Goal: Entertainment & Leisure: Consume media (video, audio)

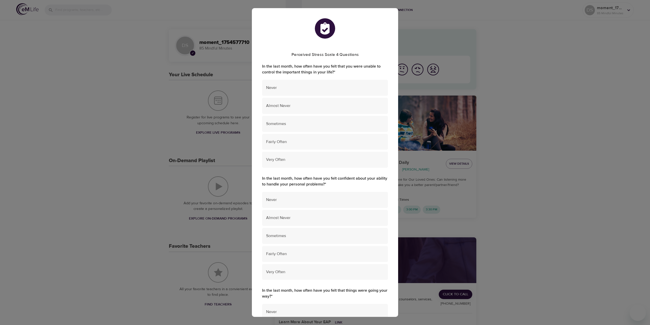
click at [557, 79] on div "Perceived Stress Scale 4 Questions In the last month, how often have you felt t…" at bounding box center [325, 162] width 650 height 325
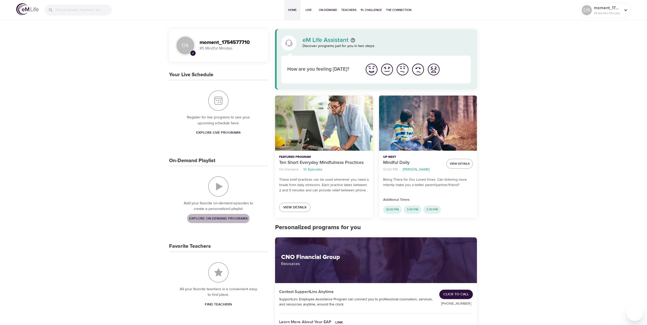
click at [212, 217] on span "Explore On-Demand Programs" at bounding box center [218, 218] width 58 height 6
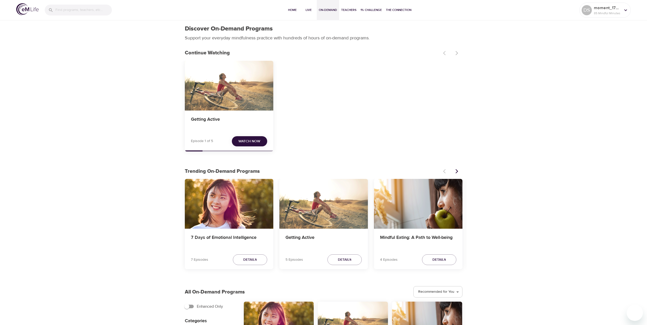
click at [251, 138] on span "Watch Now" at bounding box center [249, 141] width 22 height 6
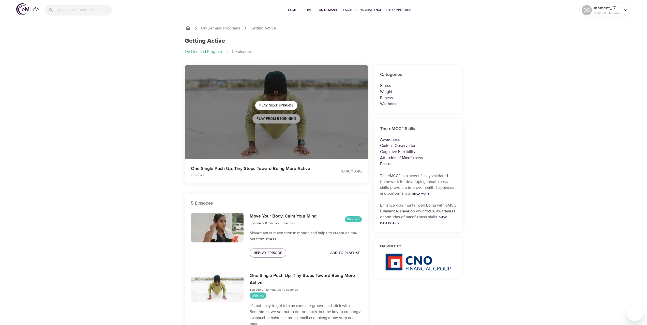
click at [268, 120] on span "Play from beginning" at bounding box center [276, 119] width 40 height 6
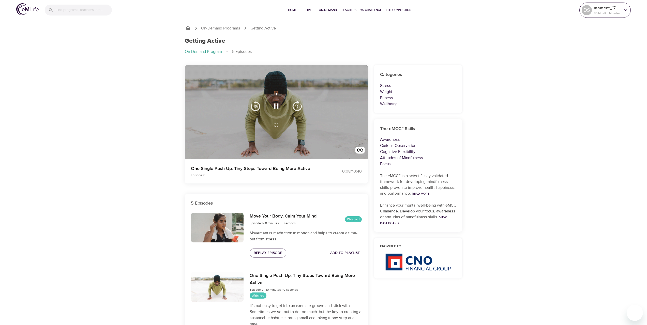
click at [624, 12] on icon at bounding box center [626, 10] width 6 height 6
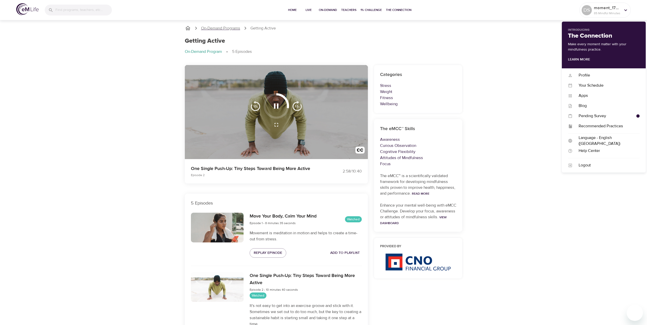
click at [225, 25] on p "On-Demand Programs" at bounding box center [220, 28] width 39 height 6
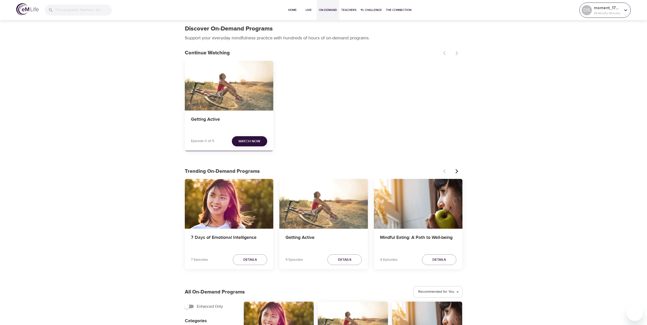
click at [609, 11] on p "88 Mindful Minutes" at bounding box center [607, 13] width 27 height 5
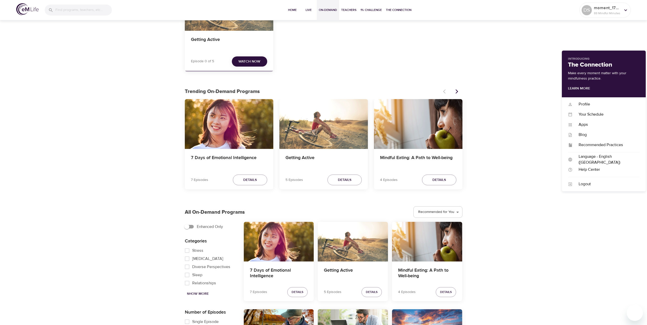
scroll to position [76, 0]
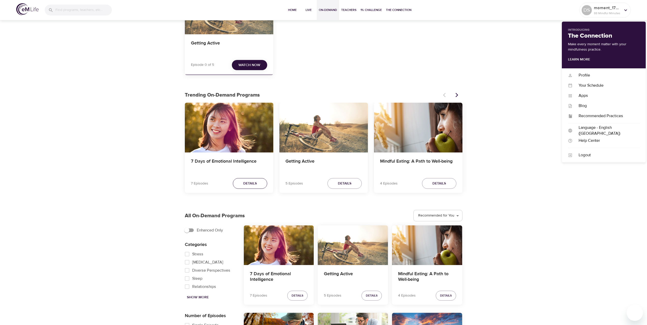
click at [253, 181] on span "Details" at bounding box center [249, 183] width 13 height 6
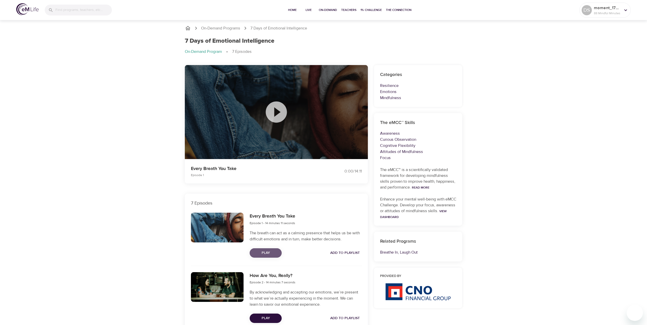
click at [269, 250] on span "Play" at bounding box center [266, 253] width 24 height 6
click at [580, 12] on div "DS moment_1754577710 88 Mindful Minutes" at bounding box center [604, 10] width 51 height 15
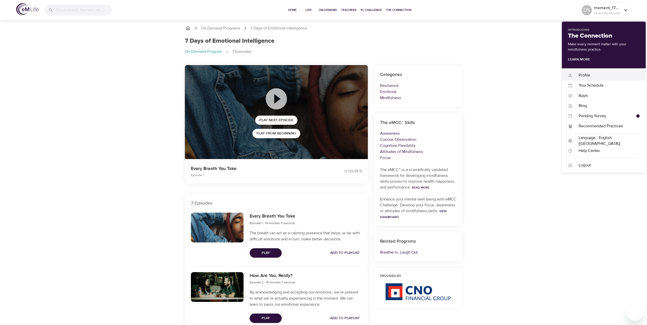
click at [589, 72] on div "Profile Profile" at bounding box center [604, 75] width 84 height 10
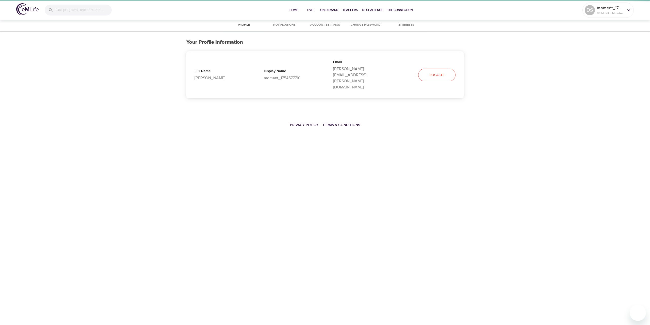
select select "10"
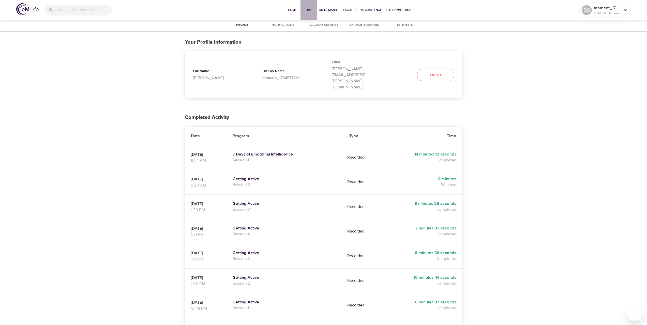
click at [307, 10] on span "Live" at bounding box center [308, 9] width 12 height 5
